Goal: Task Accomplishment & Management: Complete application form

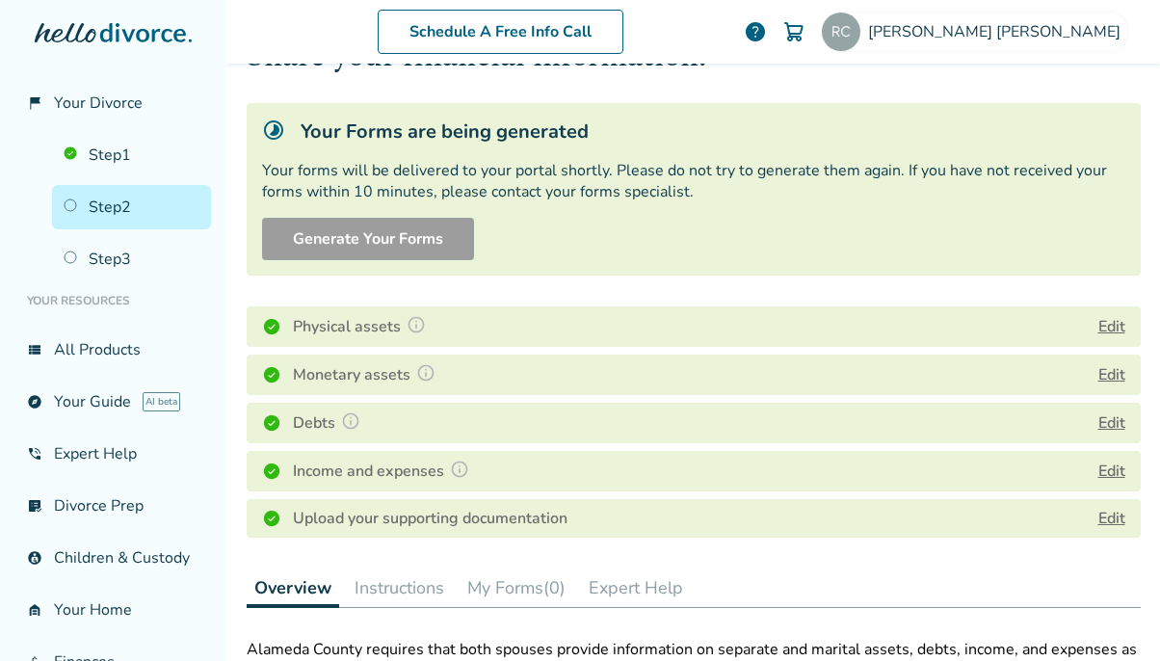
scroll to position [112, 0]
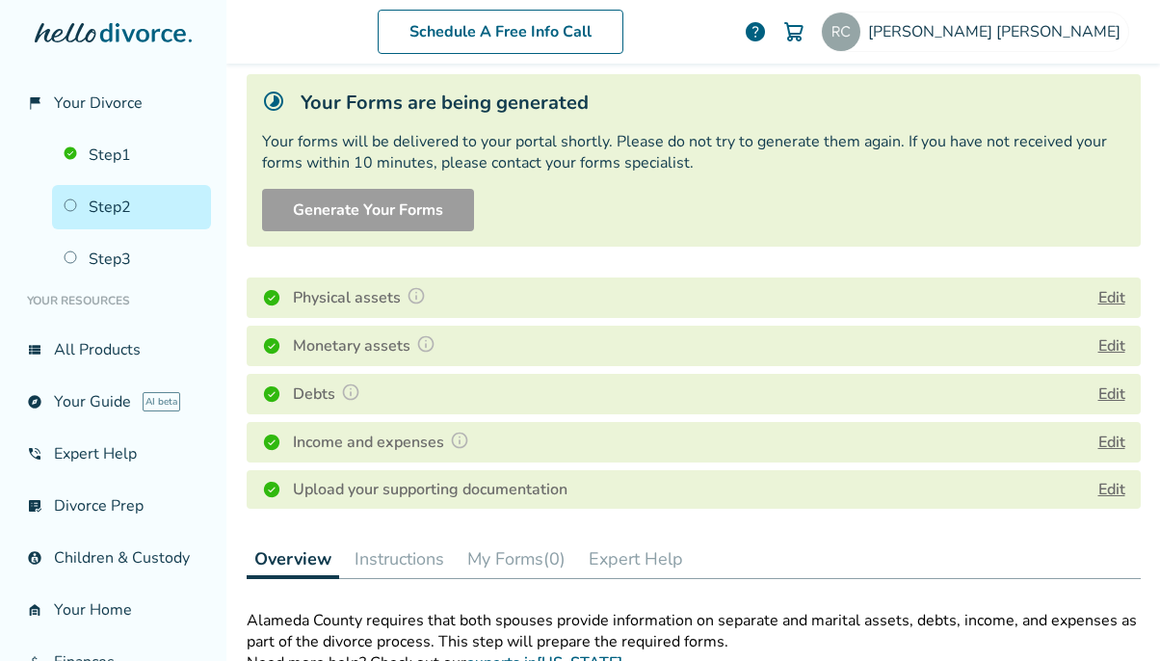
click at [13, 145] on div "flag_2 Your Divorce Step 1 Step 2 Step 3 Your Resources view_list All Products …" at bounding box center [113, 330] width 226 height 661
click at [93, 99] on span "Your Divorce" at bounding box center [98, 103] width 89 height 21
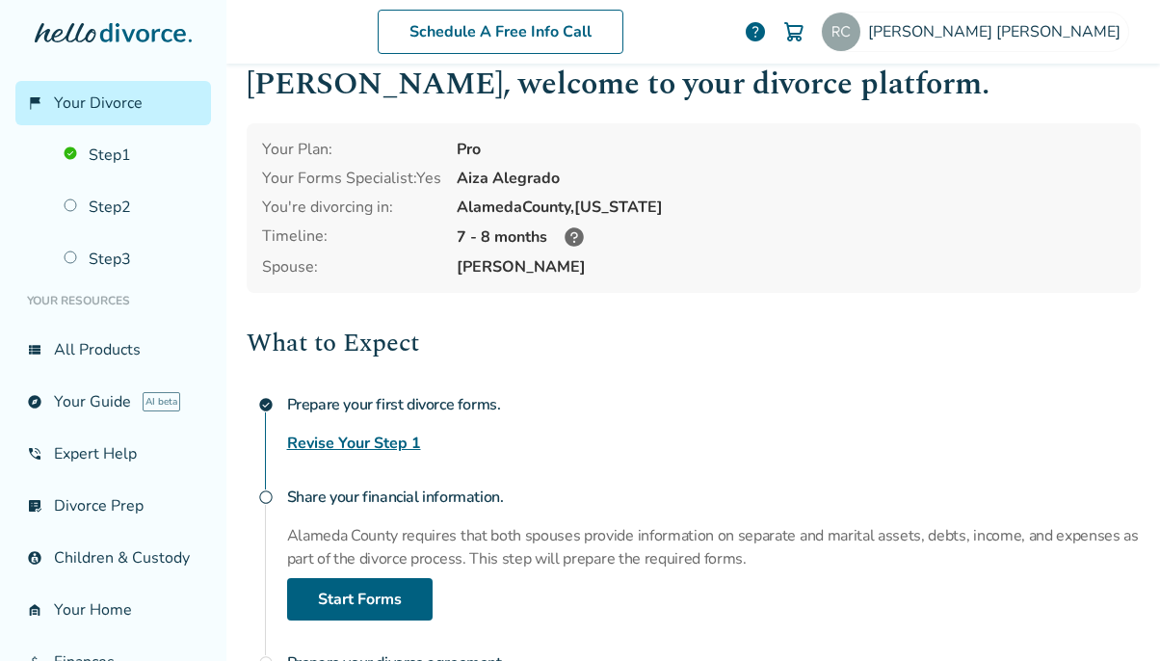
scroll to position [38, 0]
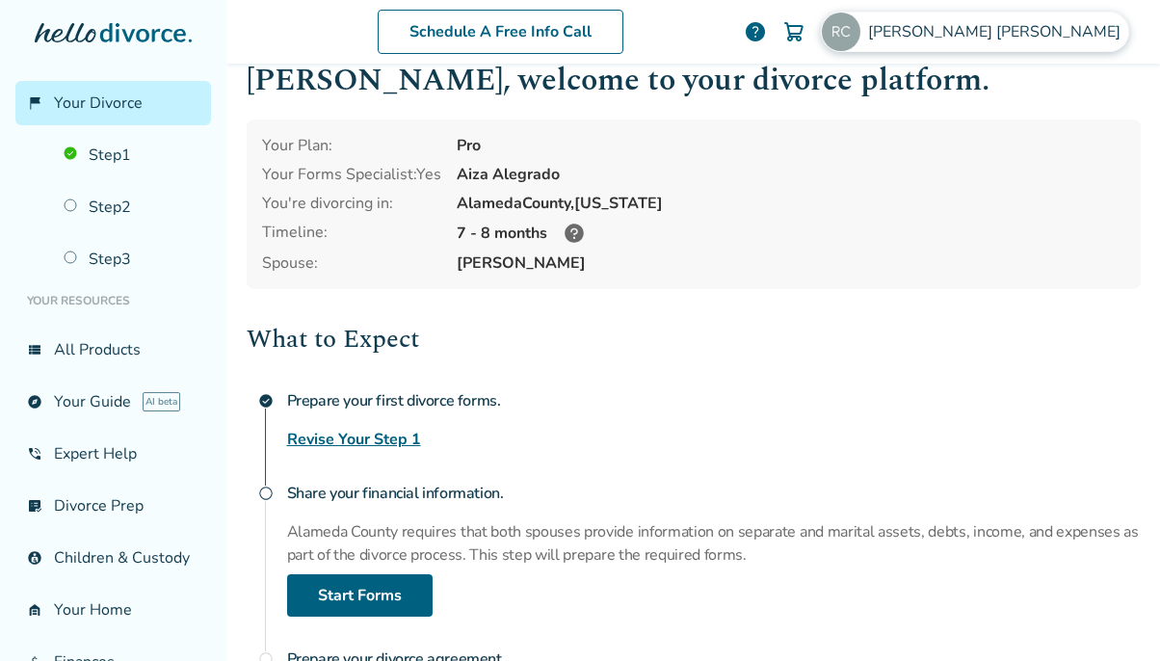
click at [1080, 23] on span "[PERSON_NAME]" at bounding box center [998, 31] width 260 height 21
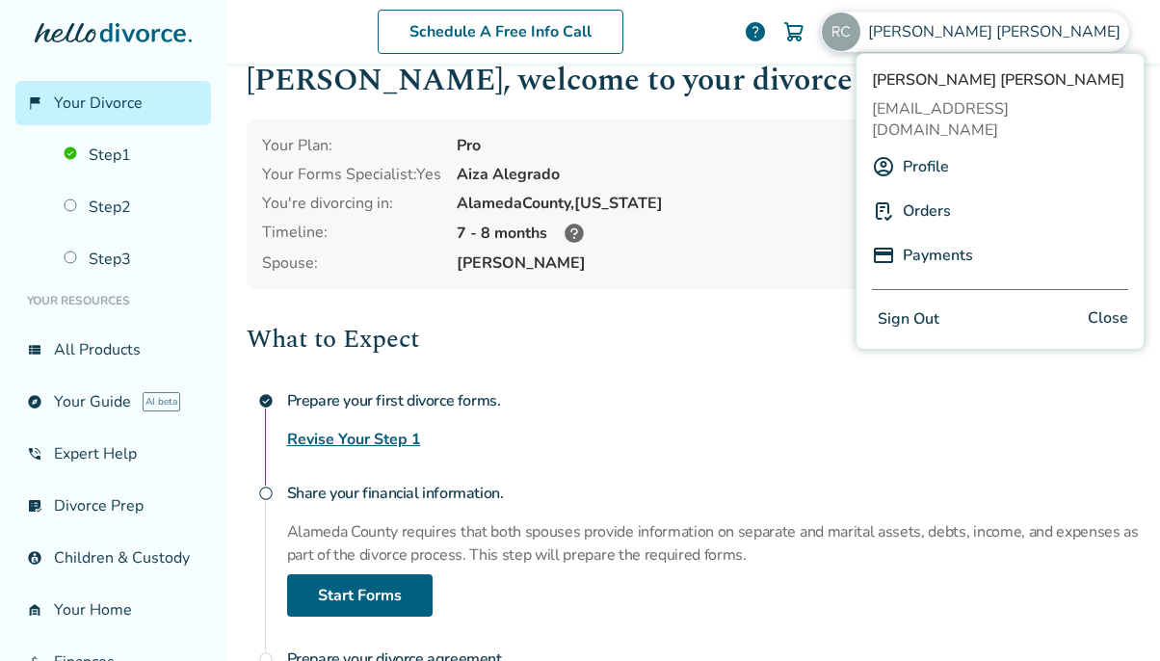
click at [909, 277] on div "[PERSON_NAME] [EMAIL_ADDRESS][DOMAIN_NAME] Profile Orders Payments Sign Out Clo…" at bounding box center [1000, 201] width 289 height 297
click at [900, 305] on button "Sign Out" at bounding box center [908, 319] width 73 height 28
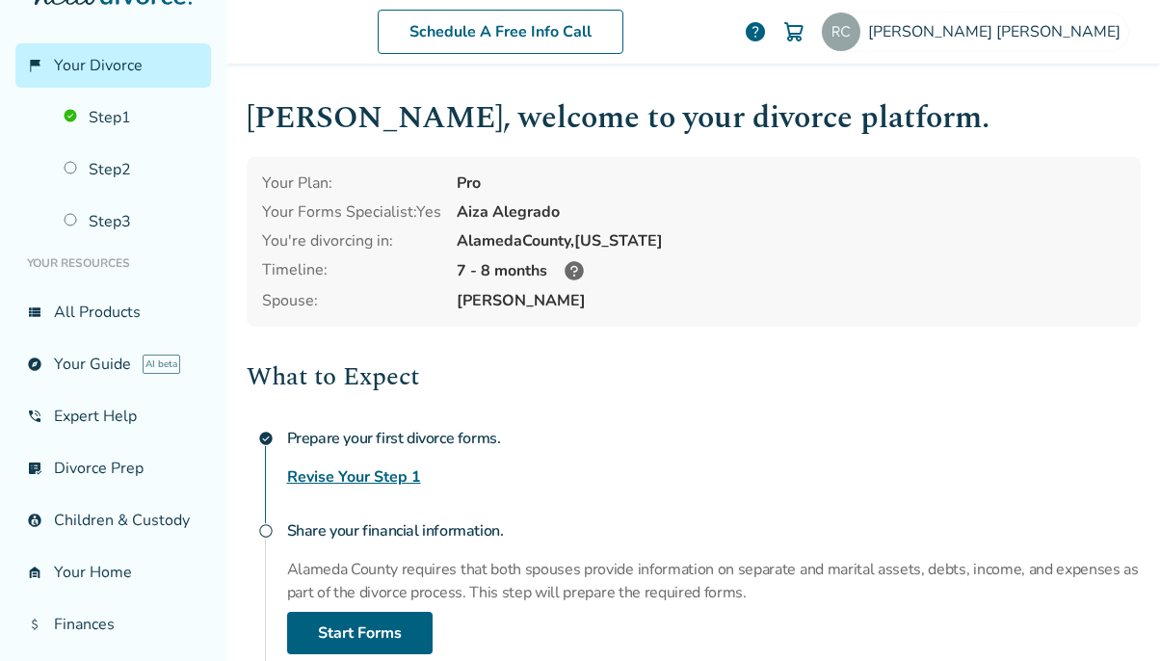
click at [767, 32] on span "help" at bounding box center [755, 31] width 23 height 23
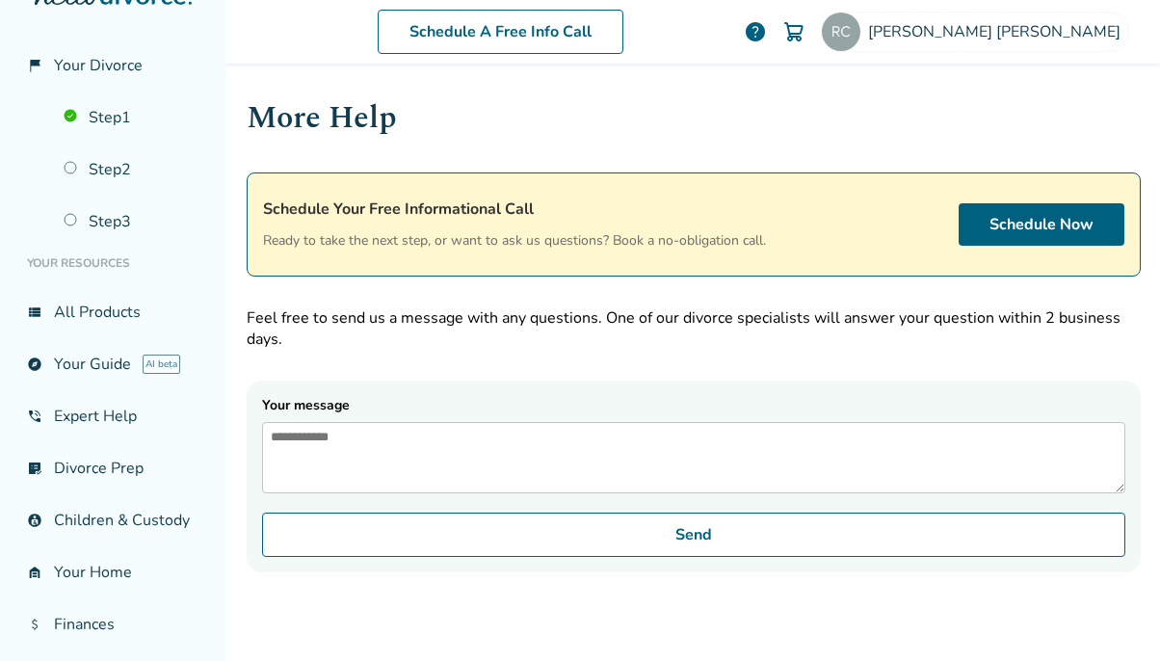
click at [767, 32] on span "help" at bounding box center [755, 31] width 23 height 23
click at [80, 172] on link "Step 2" at bounding box center [131, 169] width 159 height 44
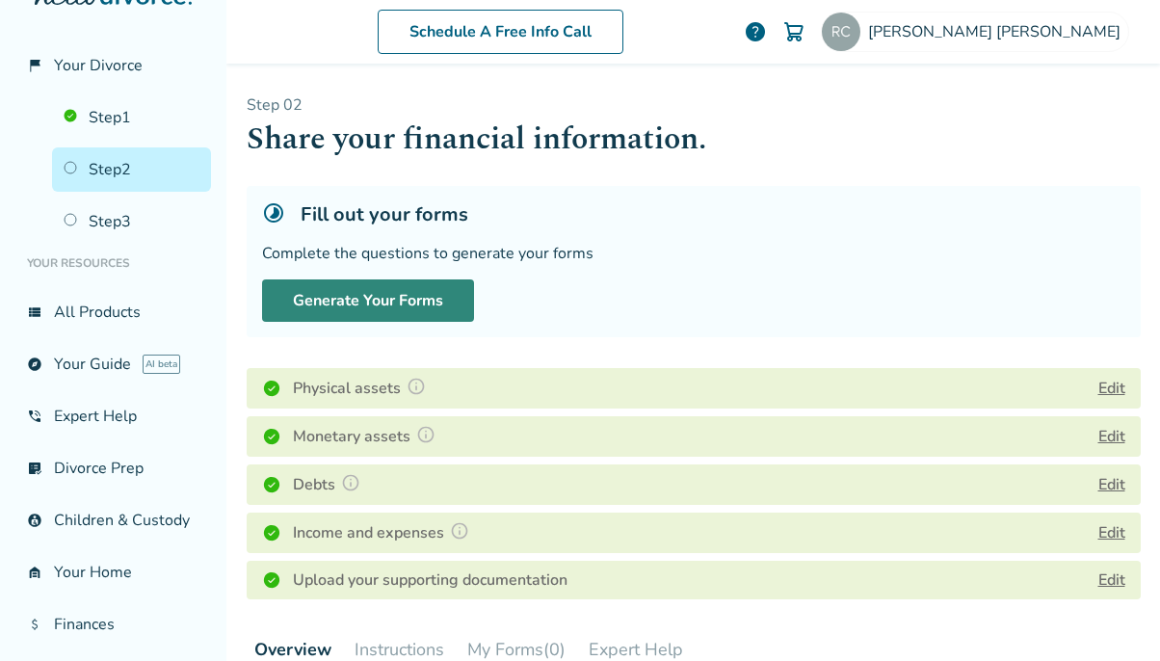
click at [373, 305] on button "Generate Your Forms" at bounding box center [368, 300] width 212 height 42
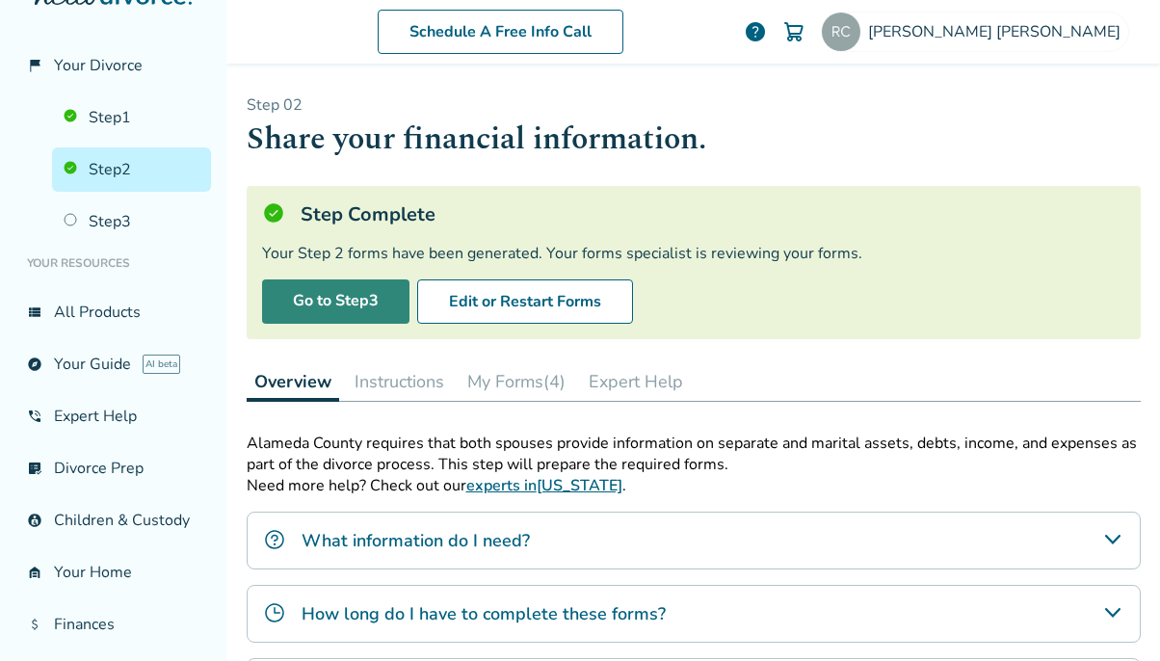
click at [372, 307] on link "Go to Step 3" at bounding box center [335, 301] width 147 height 44
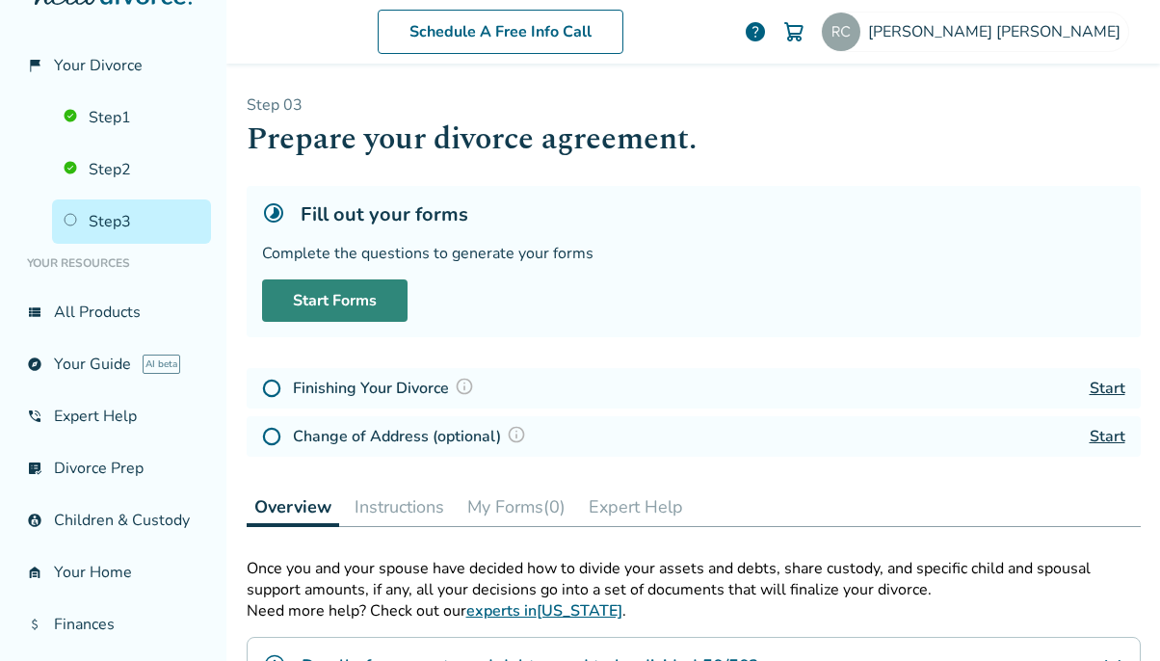
click at [372, 307] on link "Start Forms" at bounding box center [335, 300] width 146 height 42
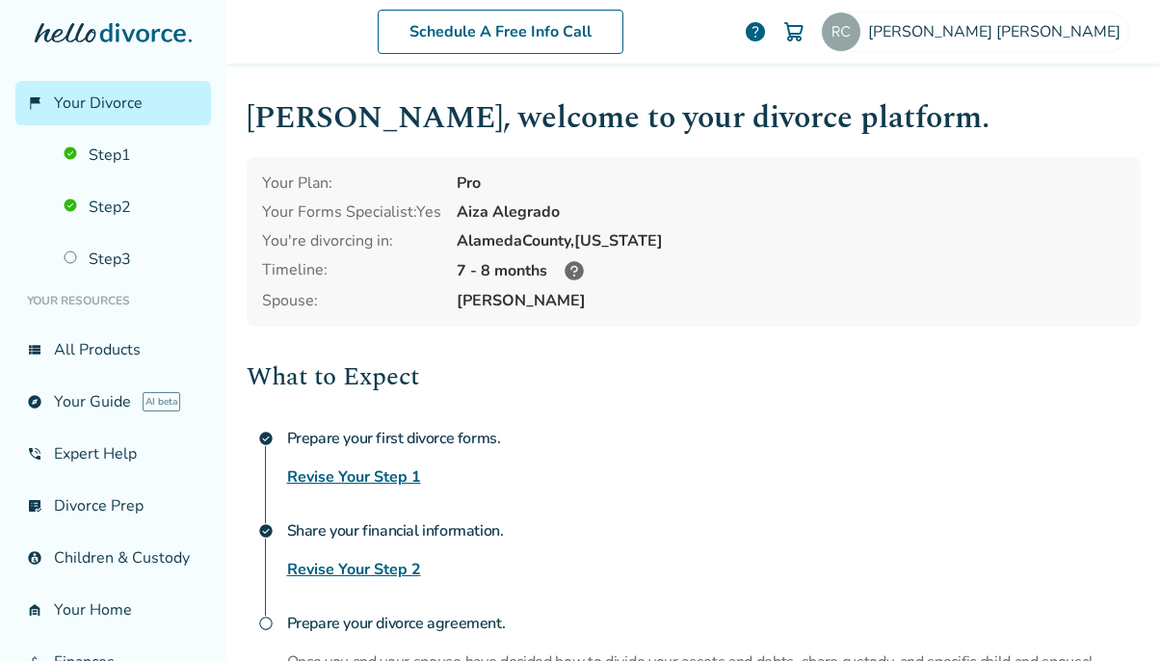
click at [99, 36] on icon at bounding box center [113, 32] width 157 height 19
click at [77, 40] on icon at bounding box center [65, 32] width 61 height 19
click at [87, 102] on span "Your Divorce" at bounding box center [98, 103] width 89 height 21
click at [97, 346] on link "view_list All Products" at bounding box center [113, 350] width 196 height 44
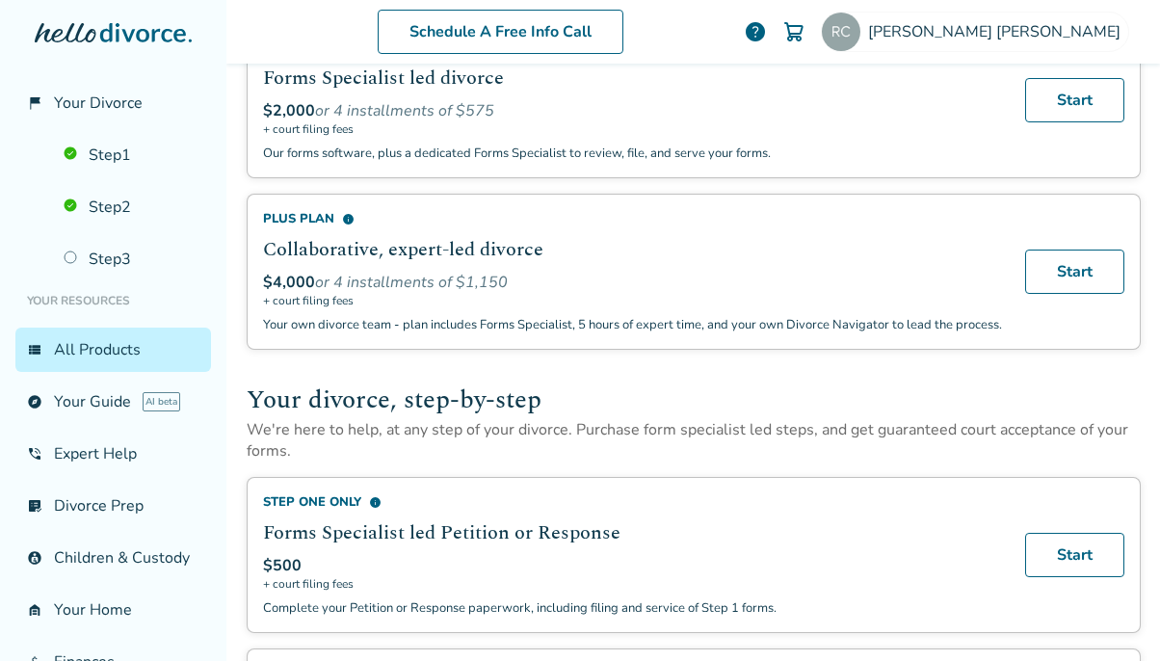
scroll to position [332, 0]
